Goal: Go to known website: Go to known website

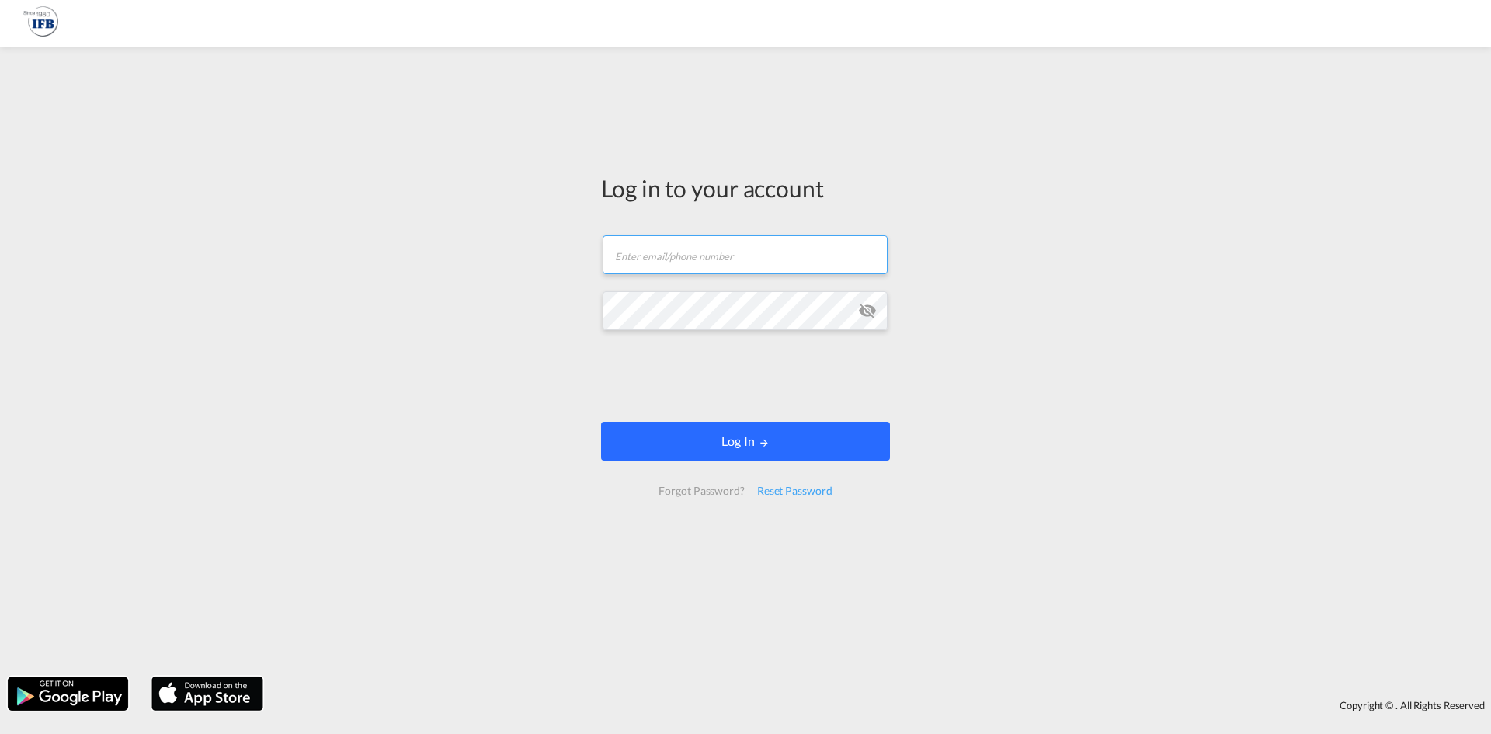
type input "[PERSON_NAME][DOMAIN_NAME][EMAIL_ADDRESS][DOMAIN_NAME]"
click at [738, 439] on button "Log In" at bounding box center [745, 441] width 289 height 39
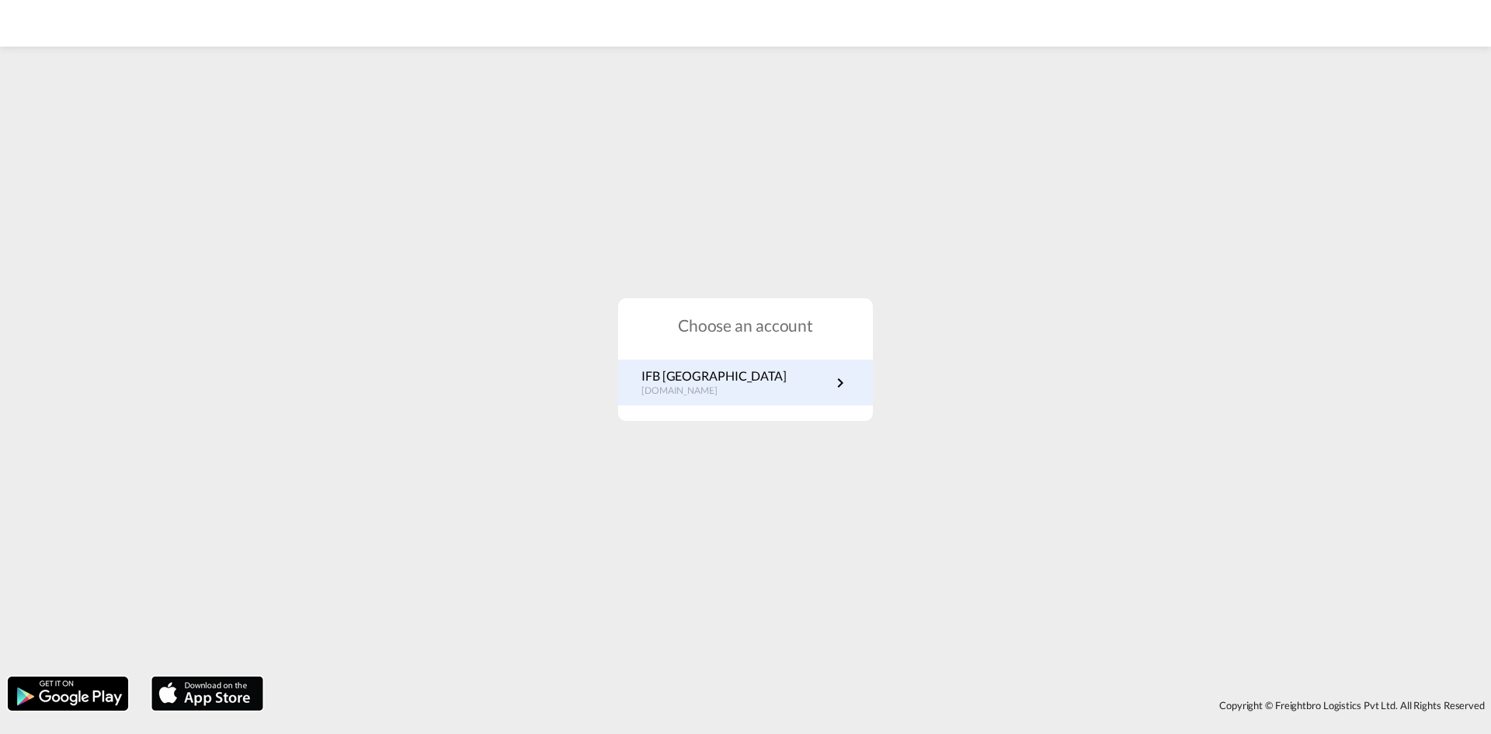
click at [711, 399] on div "IFB Germany [DOMAIN_NAME]" at bounding box center [745, 382] width 255 height 46
click at [716, 384] on p "[DOMAIN_NAME]" at bounding box center [713, 390] width 145 height 13
